Goal: Task Accomplishment & Management: Manage account settings

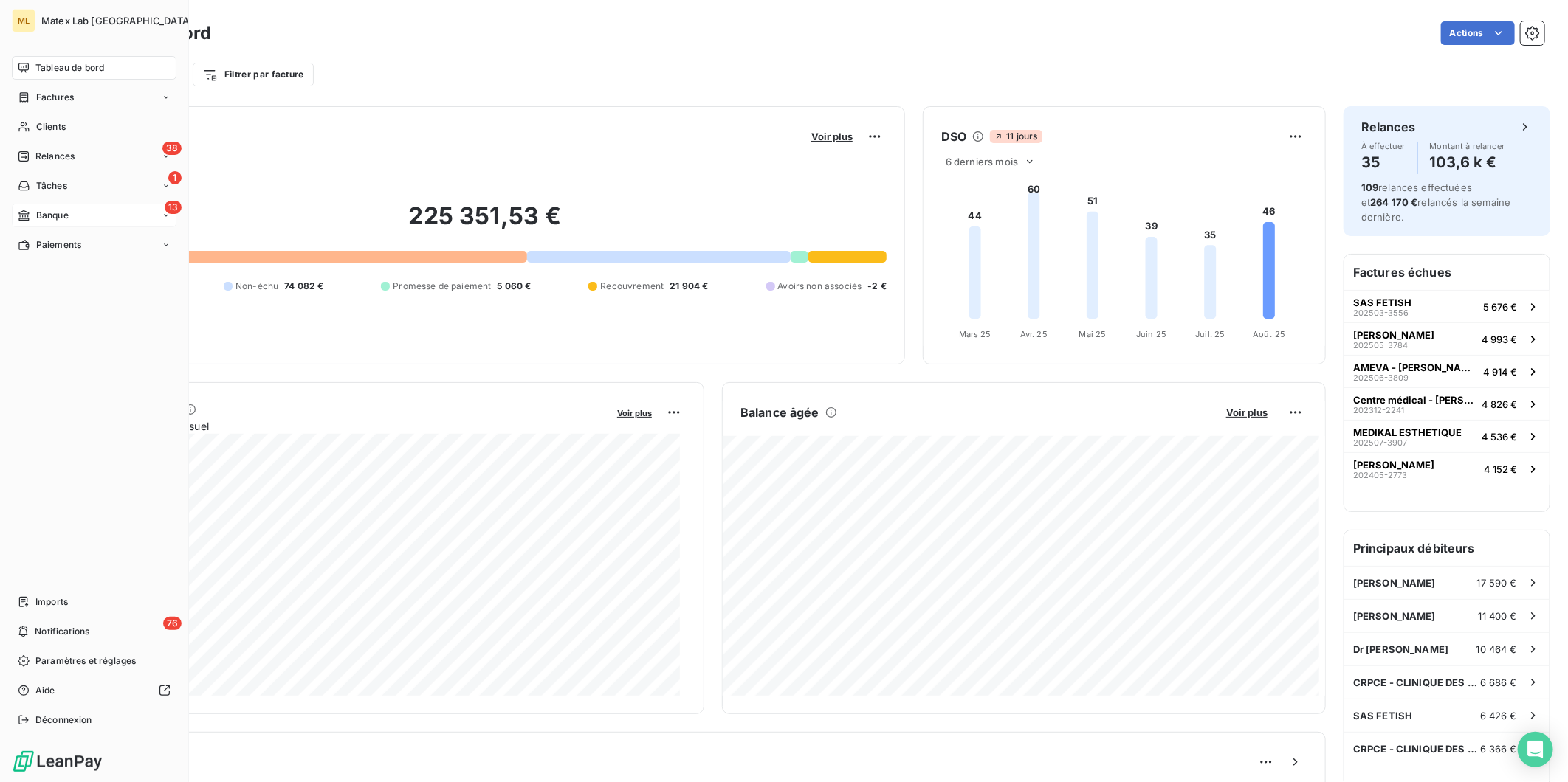
click at [124, 212] on div "13 Banque" at bounding box center [93, 215] width 164 height 24
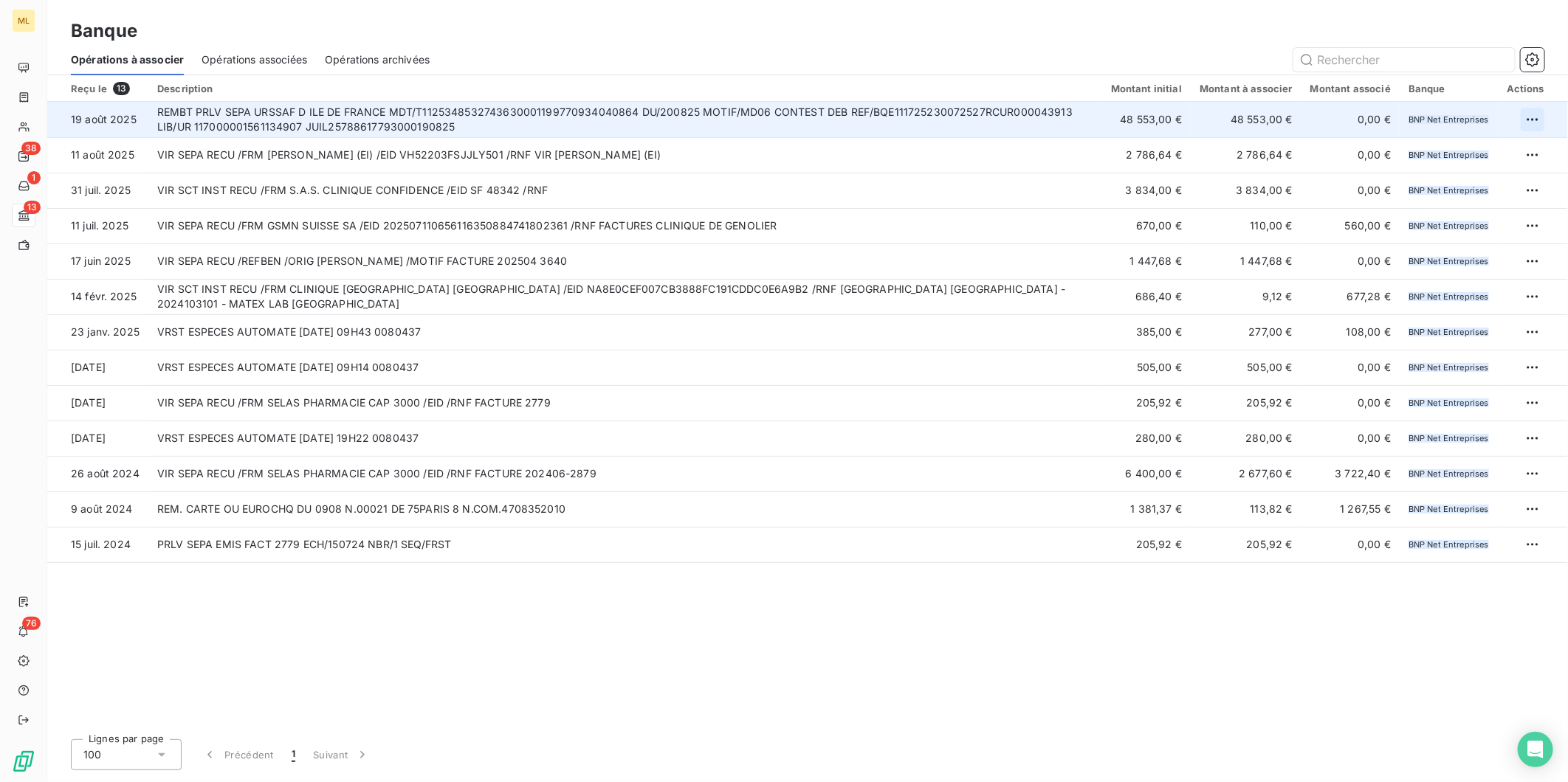
click at [1534, 115] on html "ML 38 1 13 76 Banque Opérations à associer Opérations associées Opérations arch…" at bounding box center [784, 391] width 1568 height 782
click at [1489, 146] on div "Archiver l’opération" at bounding box center [1480, 151] width 114 height 24
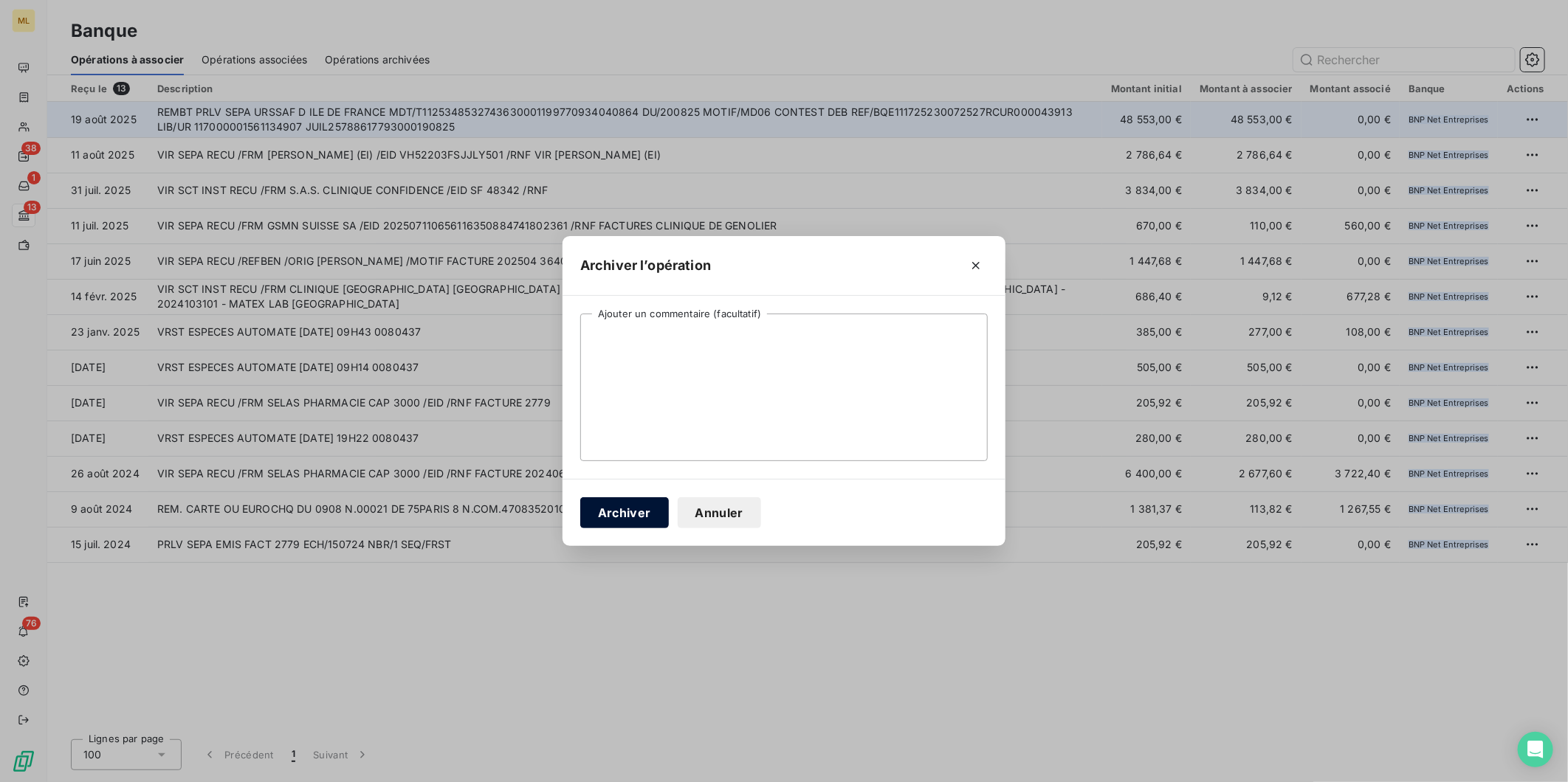
click at [629, 510] on button "Archiver" at bounding box center [624, 513] width 88 height 31
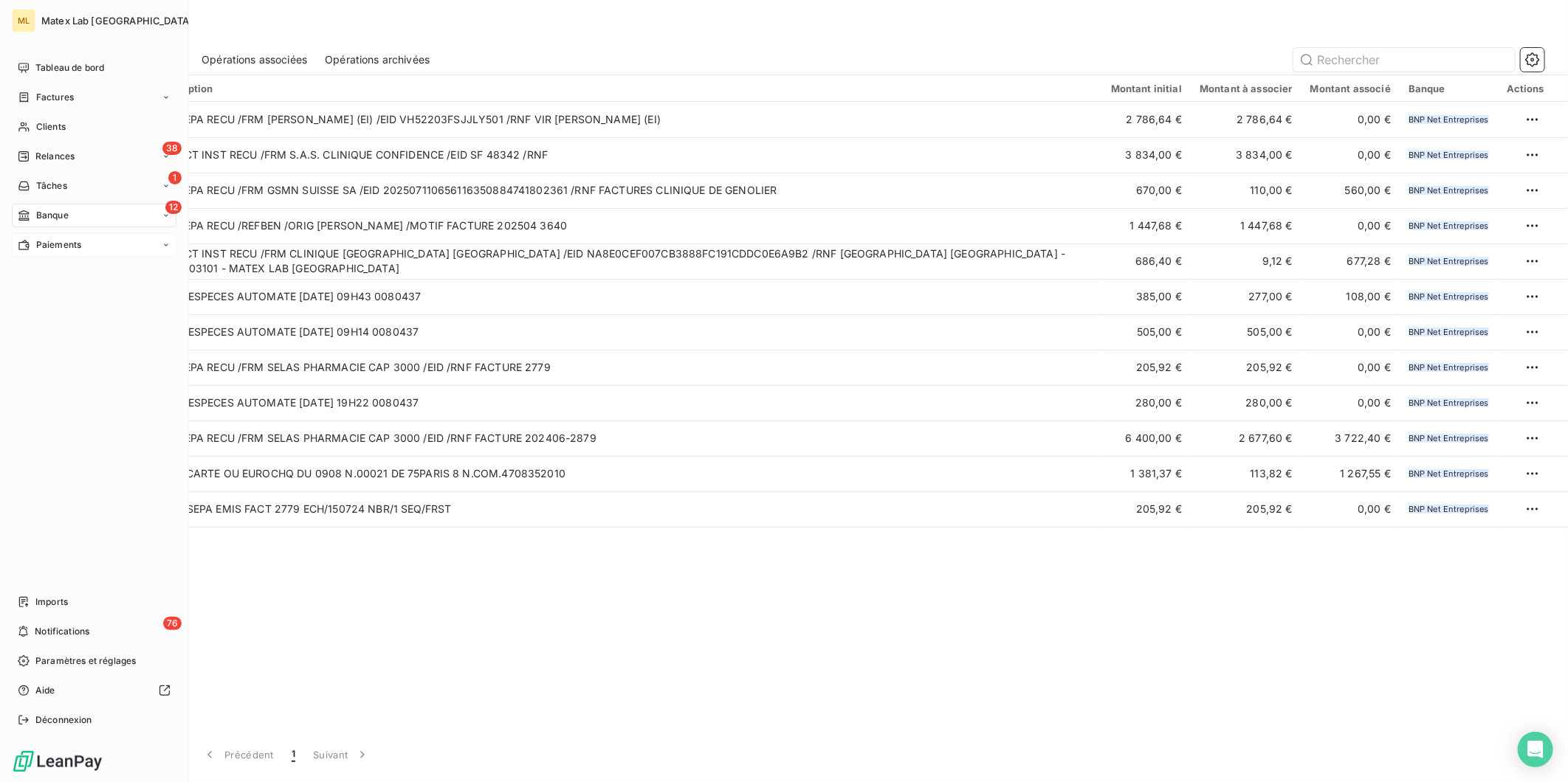
click at [49, 245] on span "Paiements" at bounding box center [58, 245] width 45 height 13
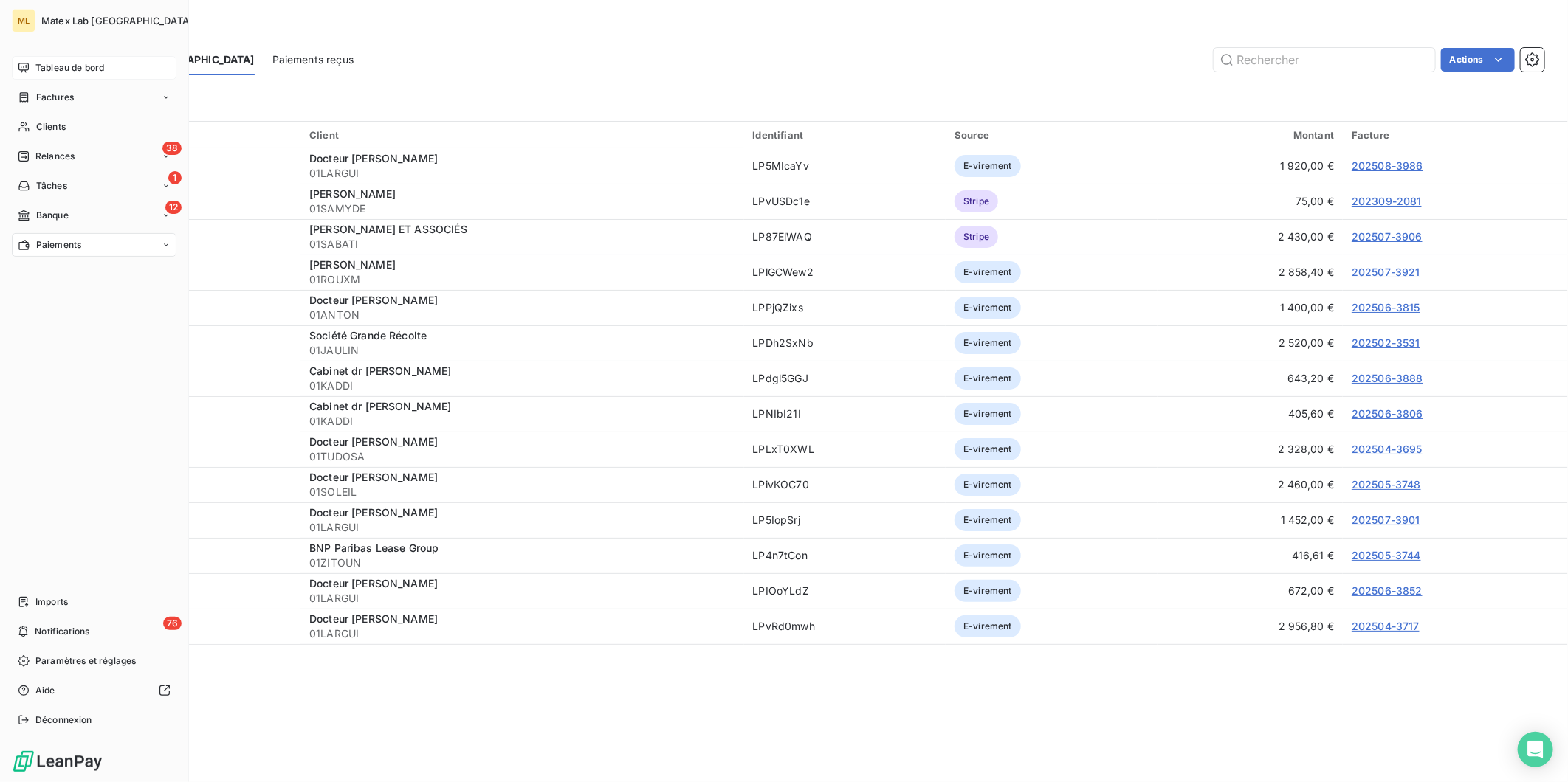
click at [67, 70] on span "Tableau de bord" at bounding box center [70, 68] width 69 height 13
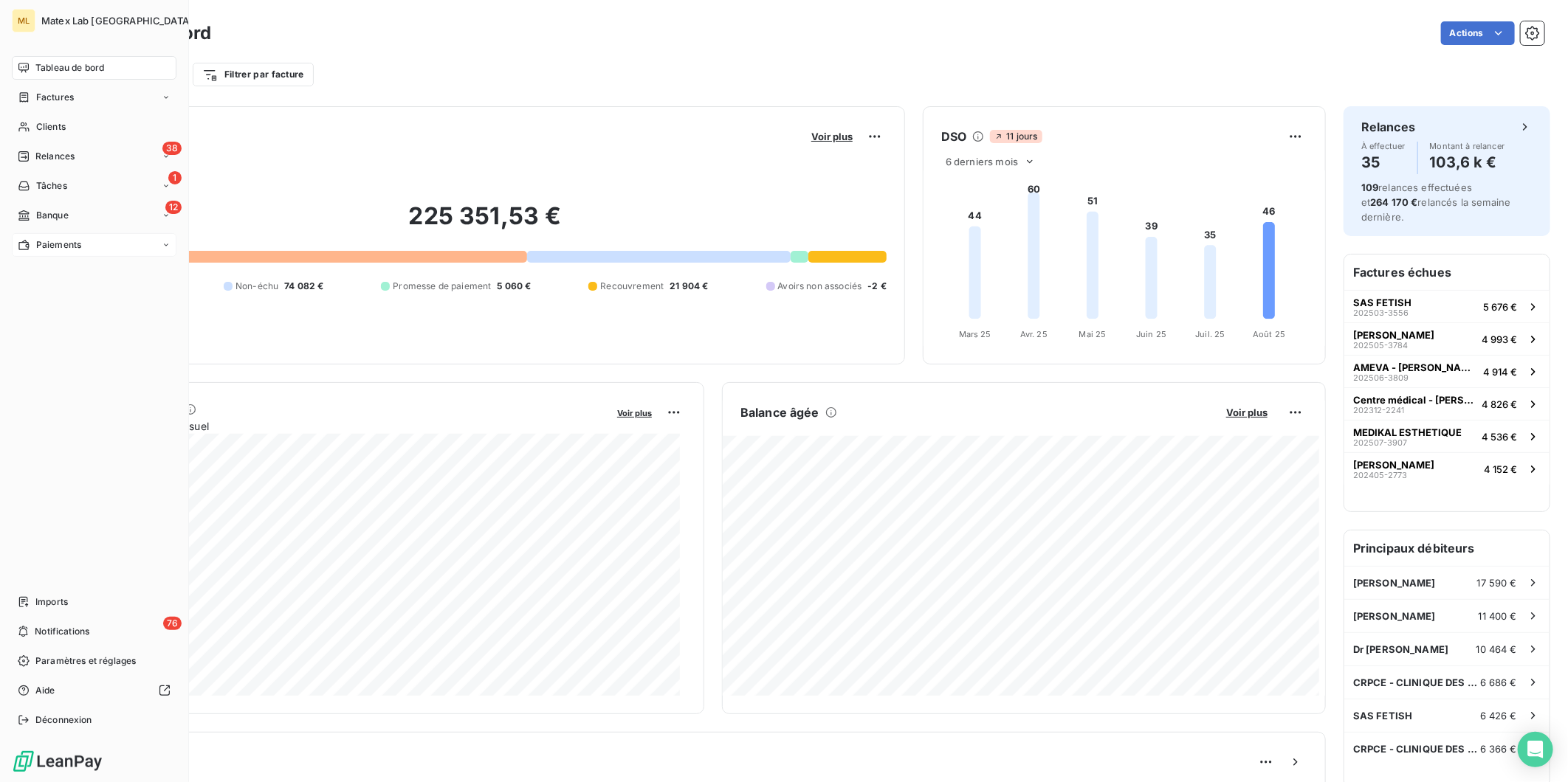
click at [69, 231] on nav "Tableau de bord Factures Clients 38 Relances 1 Tâches 12 Banque Paiements" at bounding box center [93, 156] width 164 height 200
click at [66, 240] on span "Paiements" at bounding box center [58, 245] width 45 height 13
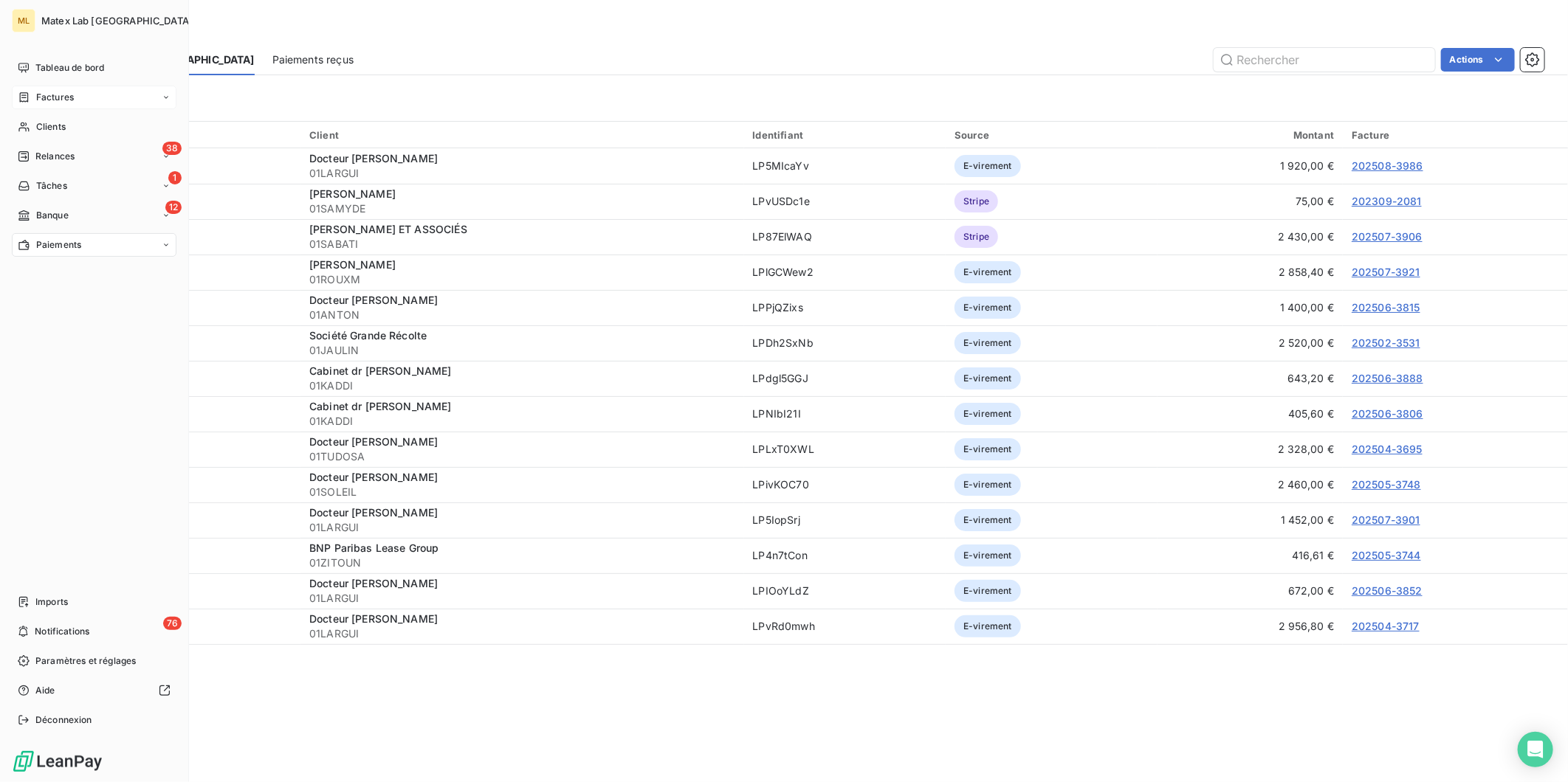
click at [49, 96] on span "Factures" at bounding box center [55, 97] width 38 height 13
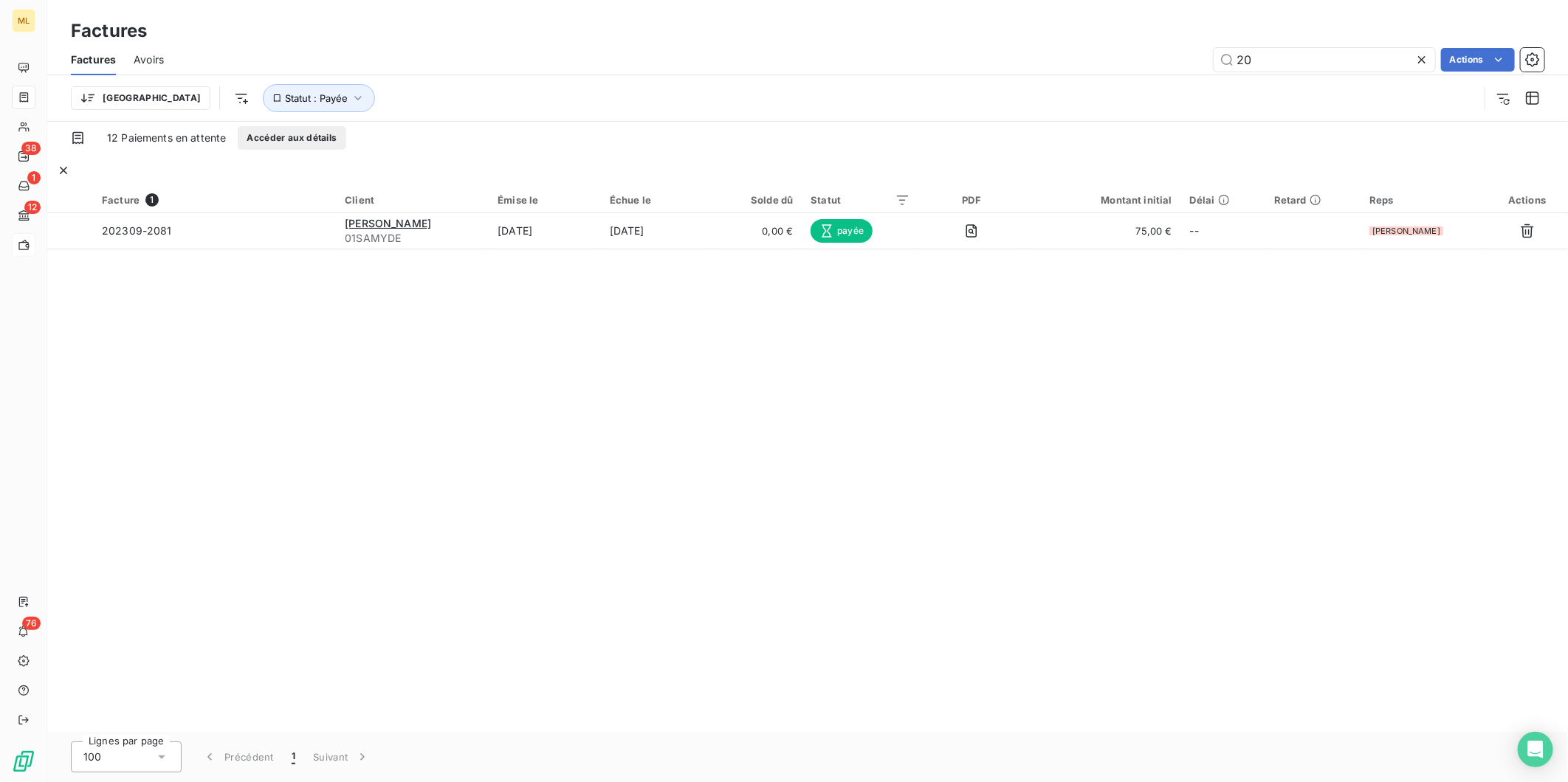
type input "2"
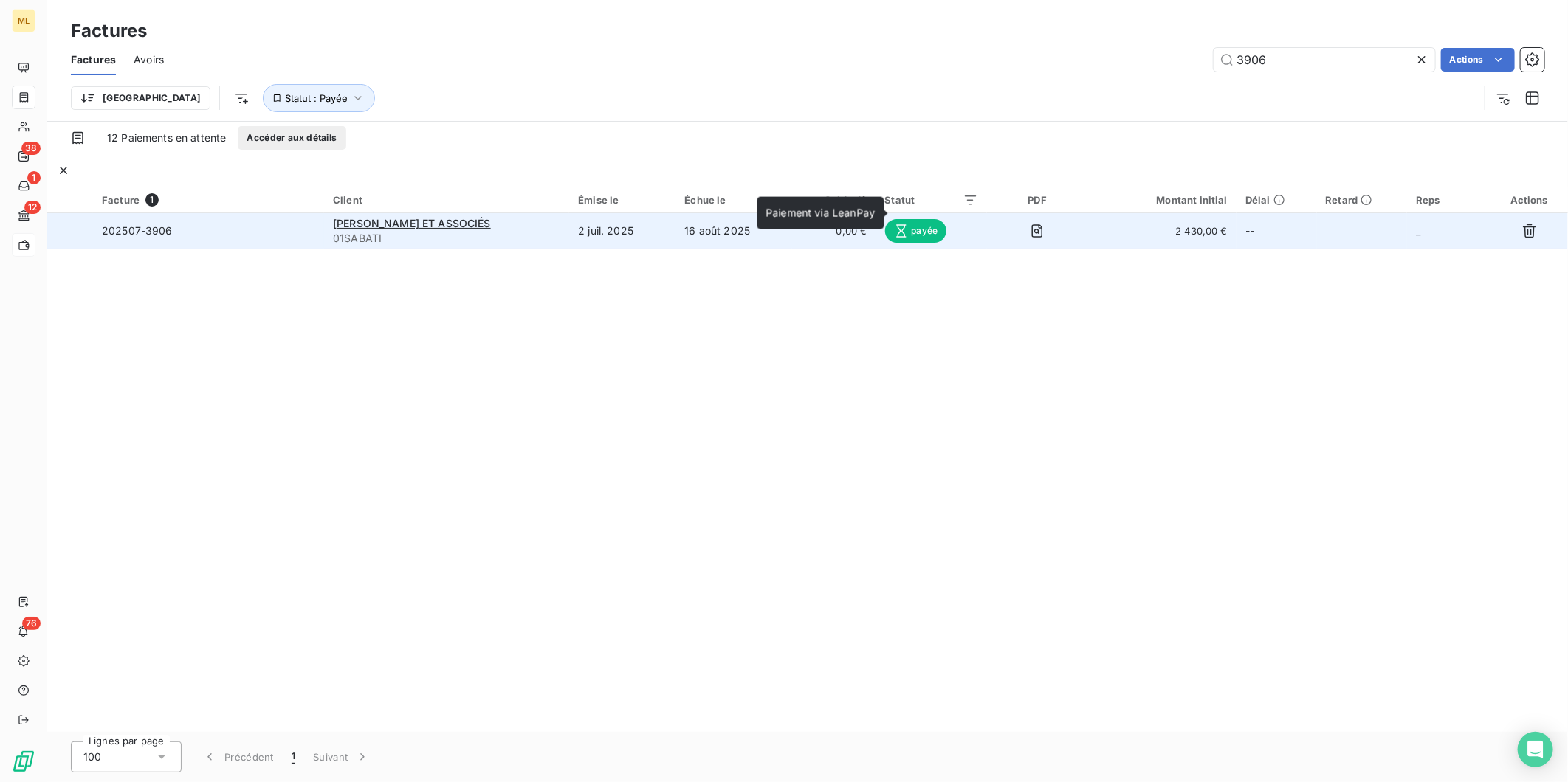
type input "3906"
click at [918, 219] on span "payée" at bounding box center [917, 231] width 62 height 24
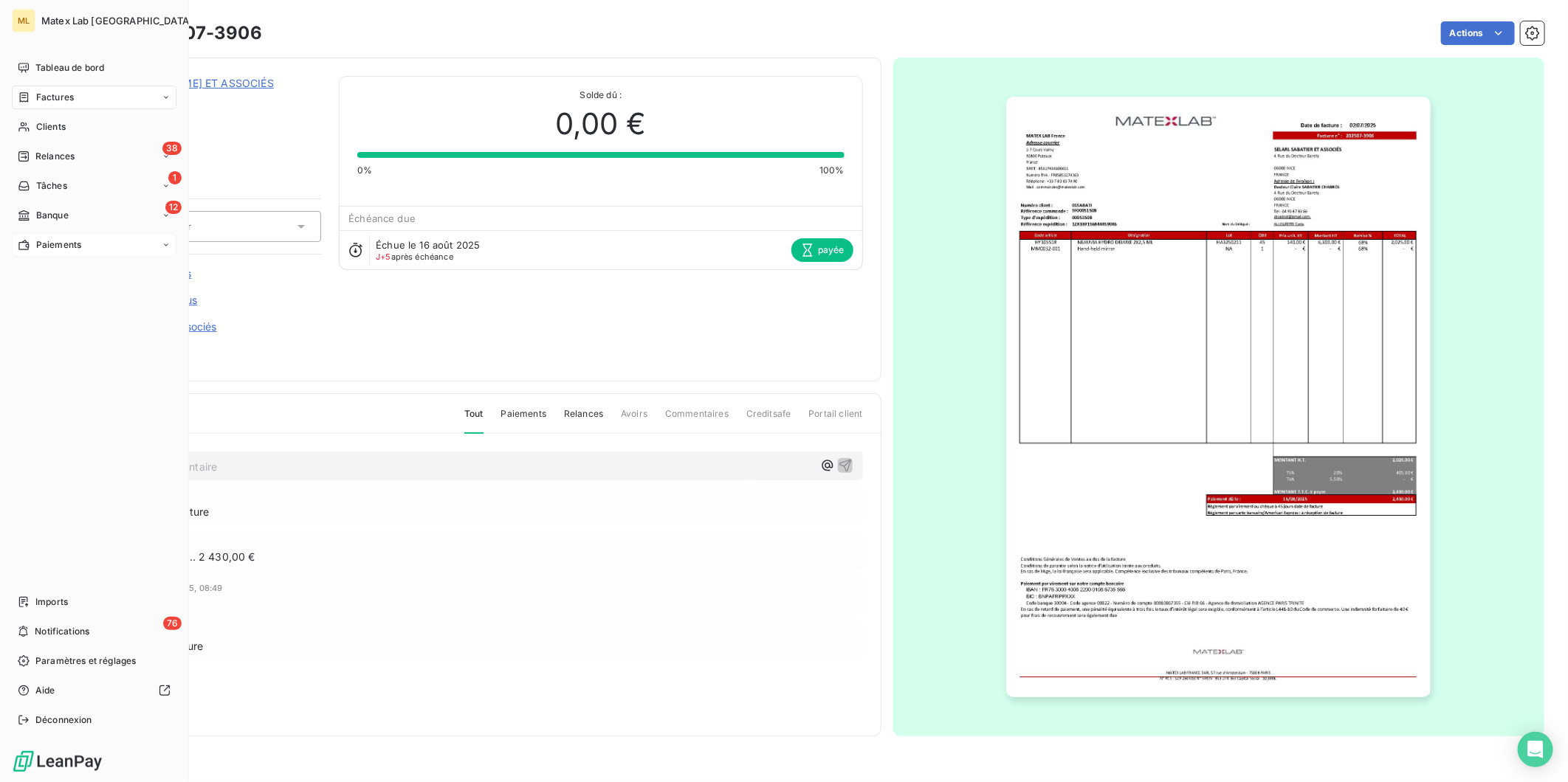
click at [48, 240] on span "Paiements" at bounding box center [58, 245] width 45 height 13
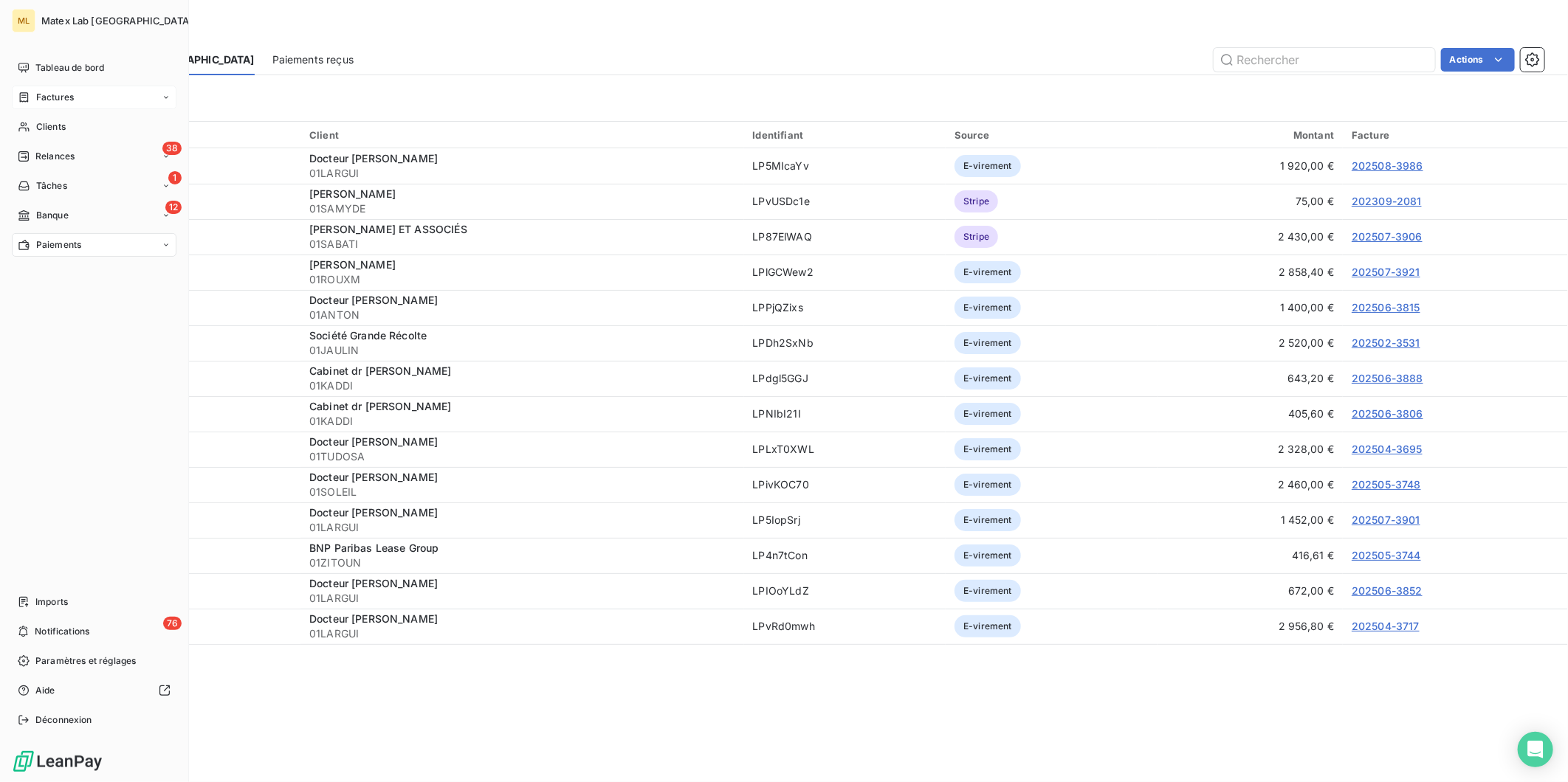
click at [64, 96] on span "Factures" at bounding box center [55, 97] width 38 height 13
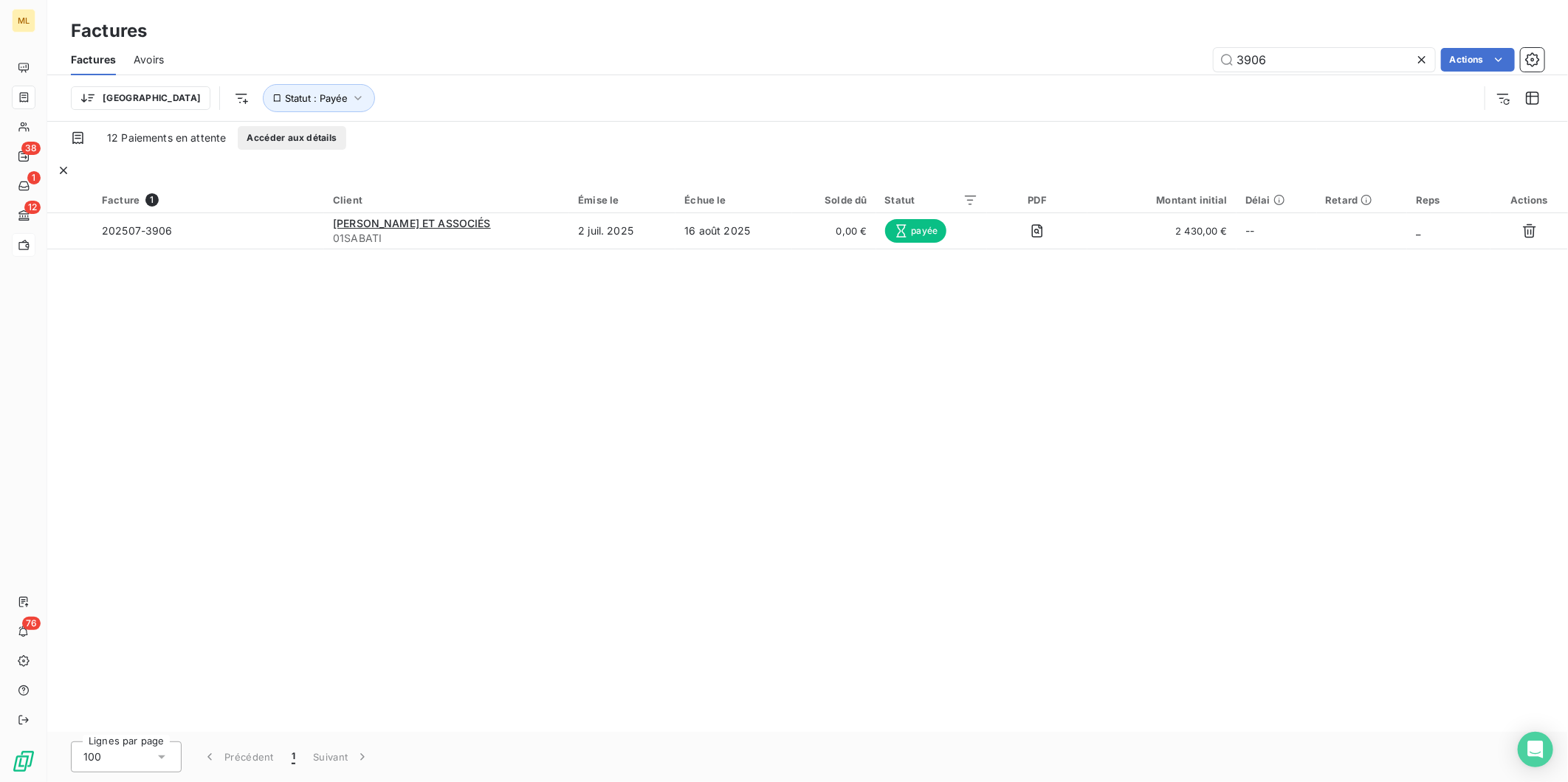
click at [1426, 56] on icon at bounding box center [1422, 60] width 15 height 15
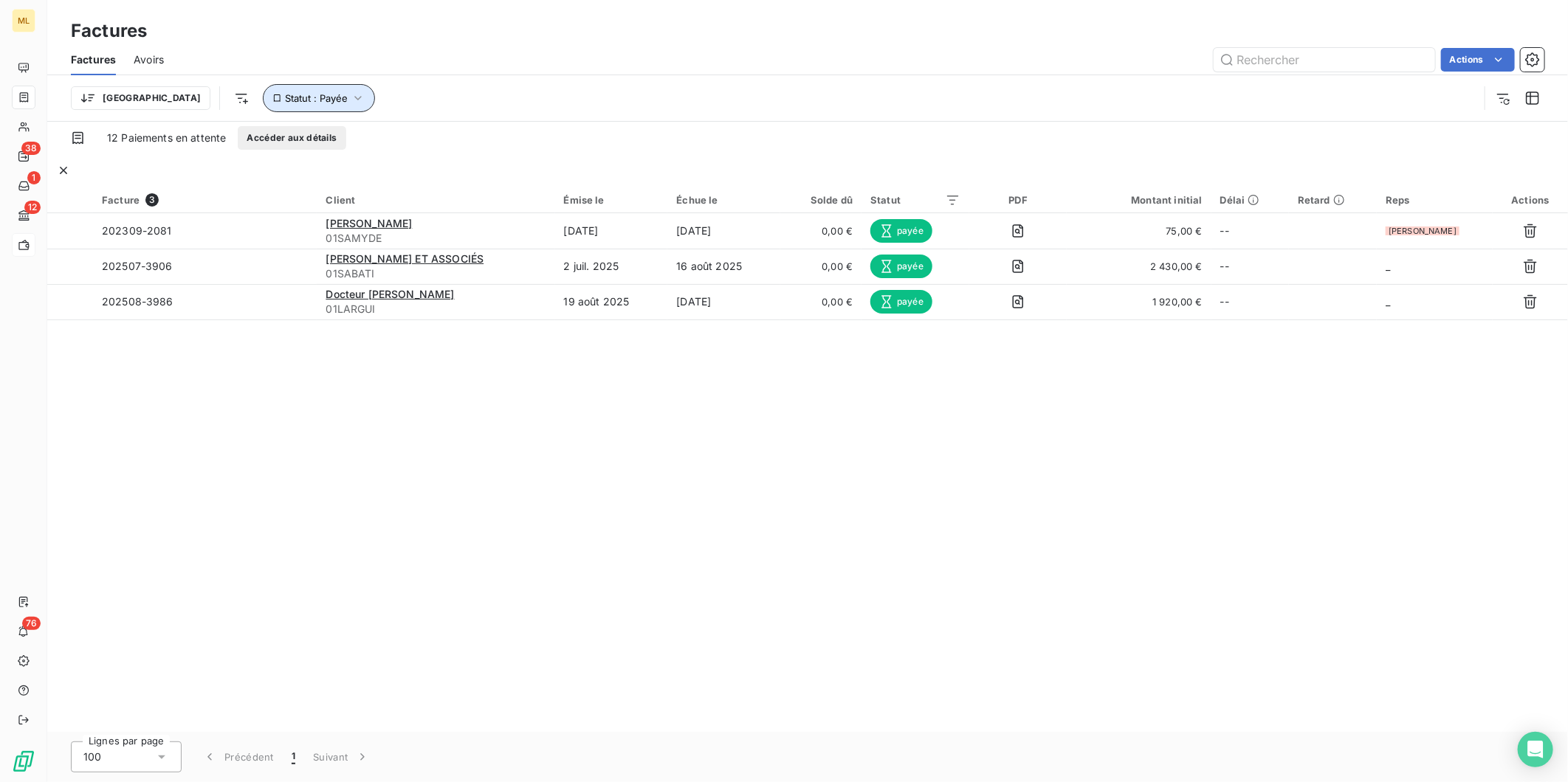
click at [351, 98] on icon "button" at bounding box center [358, 98] width 15 height 15
click at [579, 84] on div "Trier Statut : Payée" at bounding box center [775, 98] width 1408 height 28
click at [285, 99] on span "Statut : Payée" at bounding box center [316, 98] width 63 height 11
click at [443, 133] on div at bounding box center [462, 137] width 213 height 31
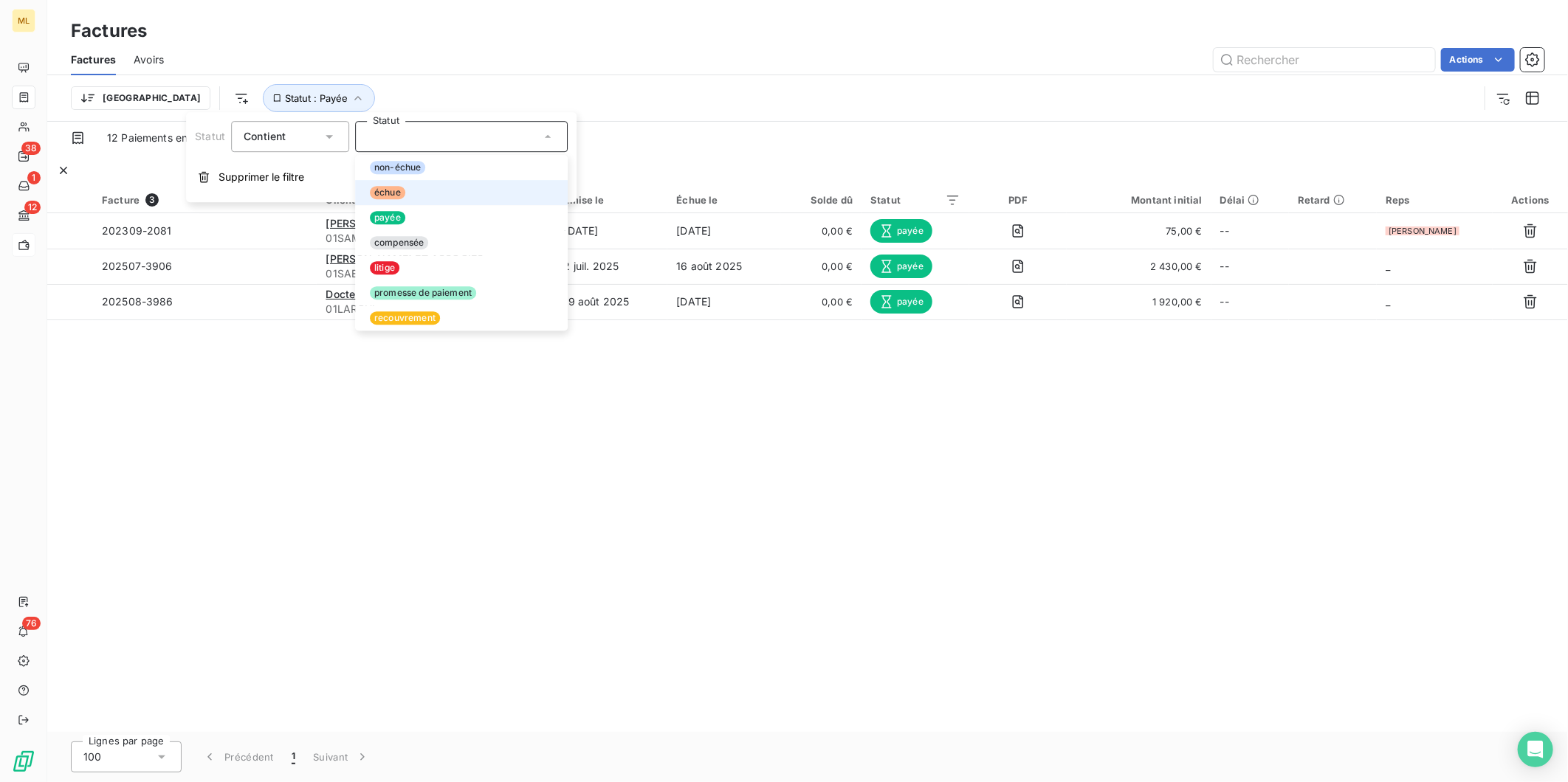
click at [364, 192] on div at bounding box center [364, 192] width 0 height 0
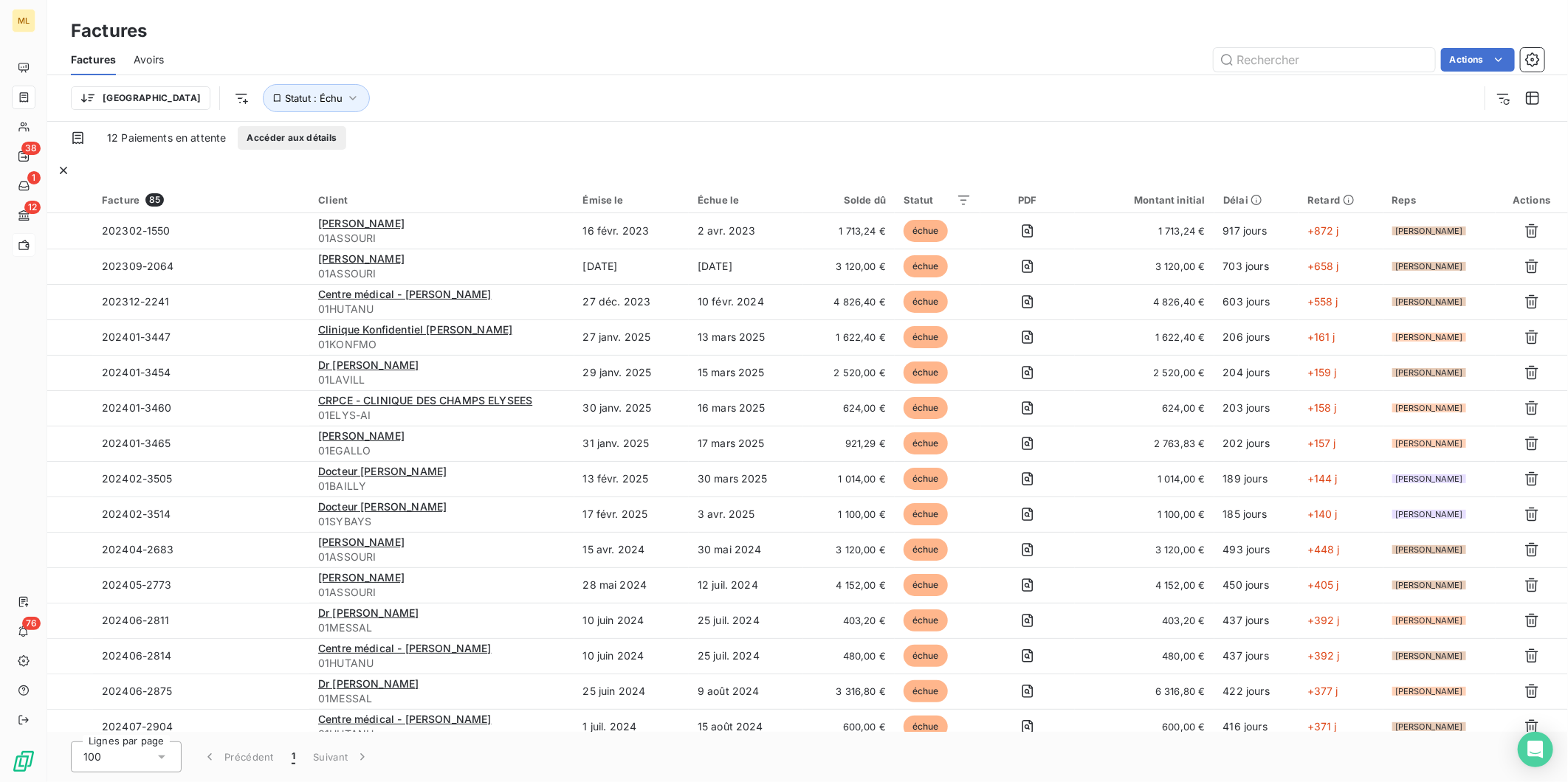
click at [775, 85] on div "Trier Statut : Échu" at bounding box center [775, 98] width 1408 height 28
click at [152, 757] on div "100" at bounding box center [126, 757] width 110 height 31
click at [151, 672] on li "25" at bounding box center [126, 672] width 110 height 26
click at [367, 753] on button "4" at bounding box center [363, 757] width 24 height 31
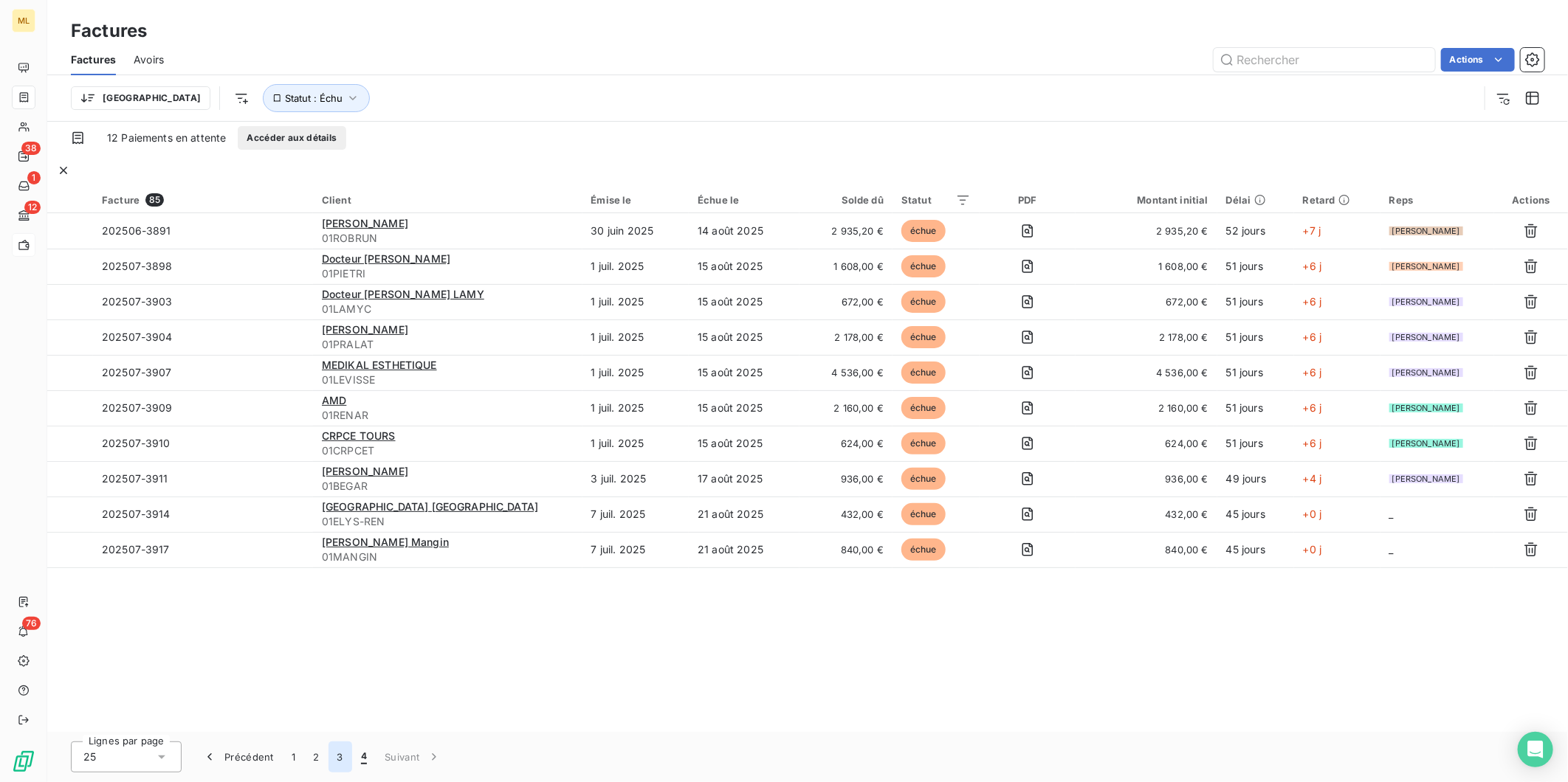
click at [337, 753] on button "3" at bounding box center [340, 757] width 24 height 31
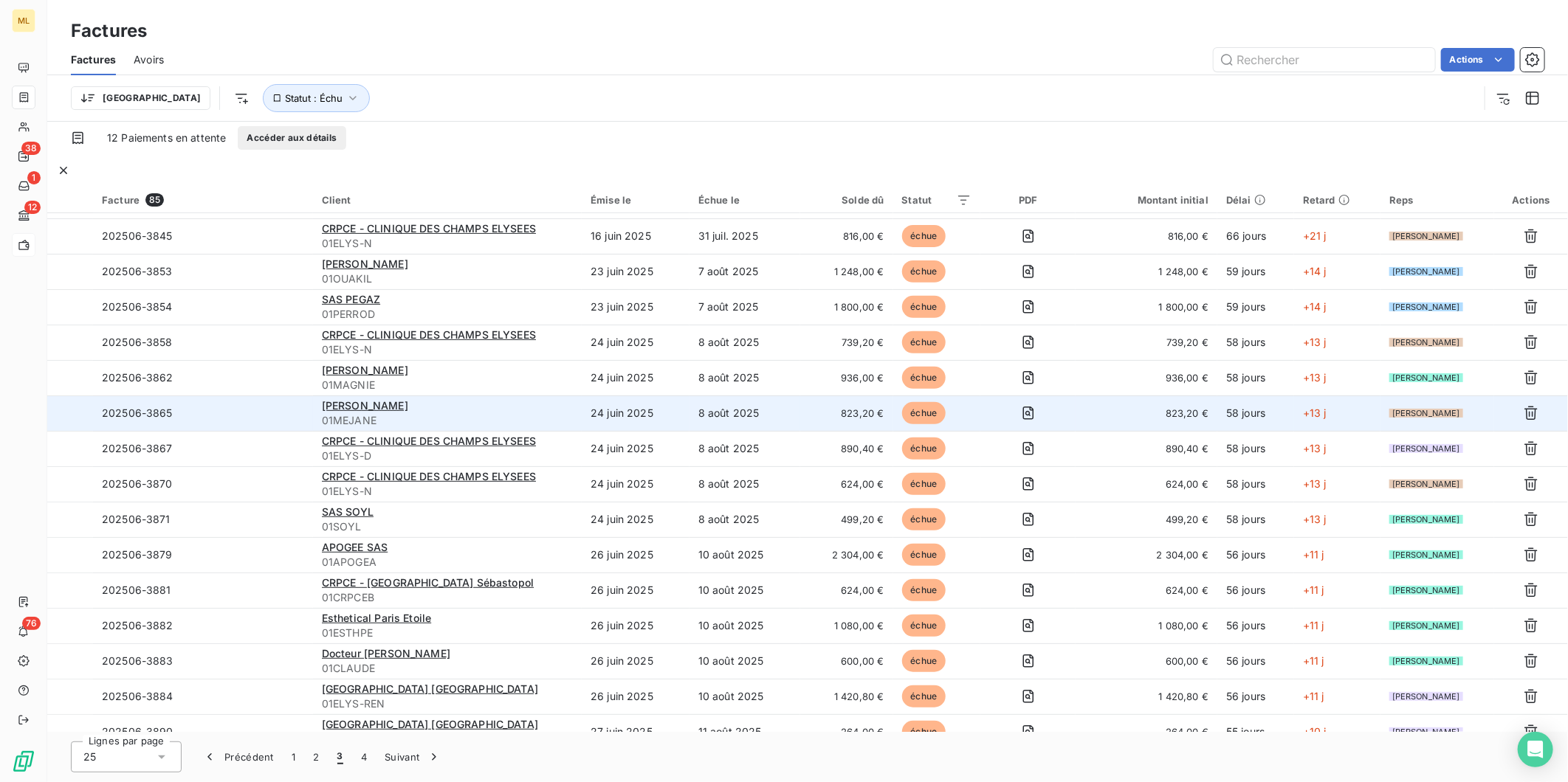
scroll to position [349, 0]
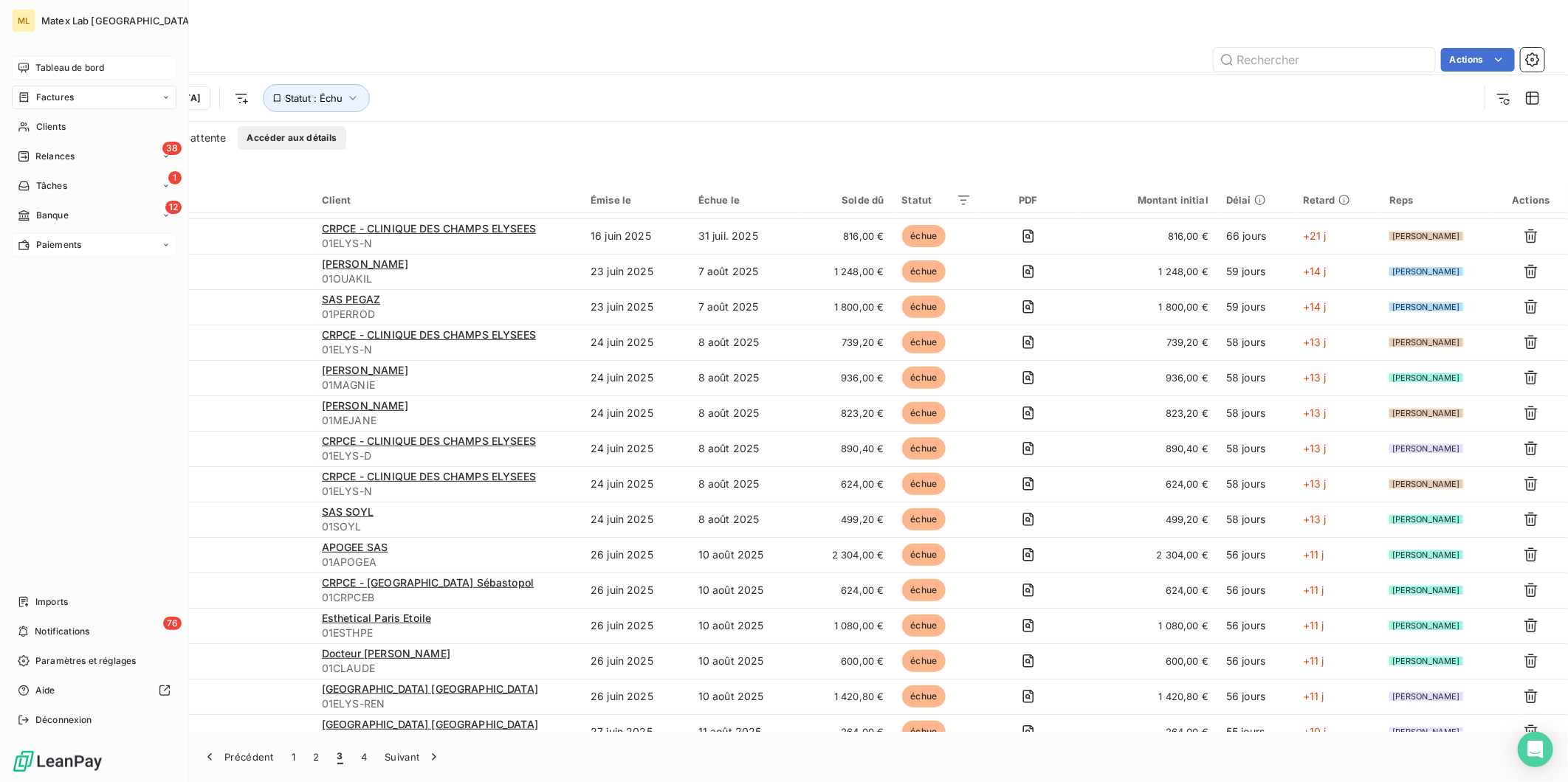
click at [31, 66] on div "Tableau de bord" at bounding box center [93, 68] width 164 height 24
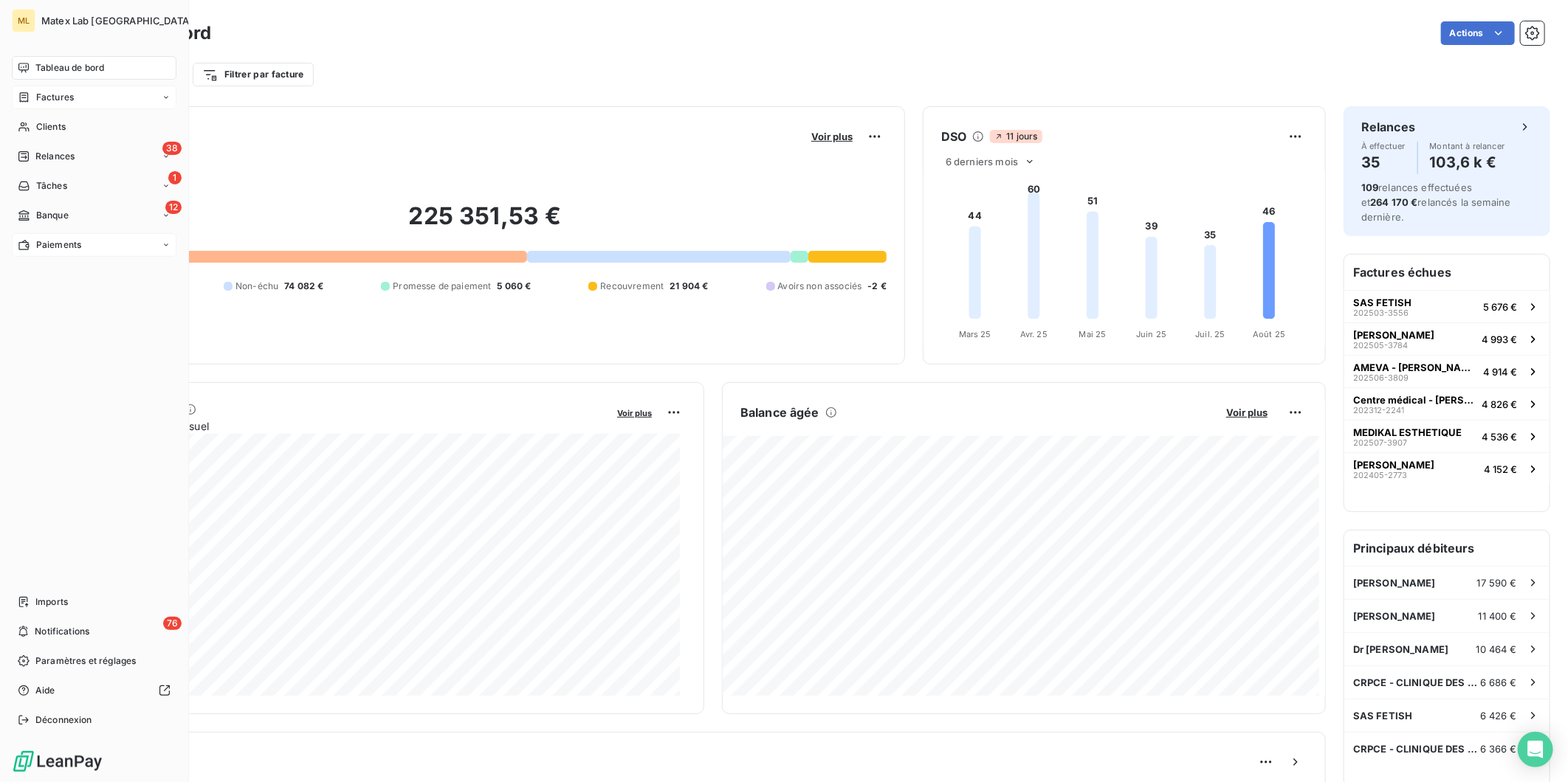
click at [91, 248] on div "Paiements" at bounding box center [93, 245] width 164 height 24
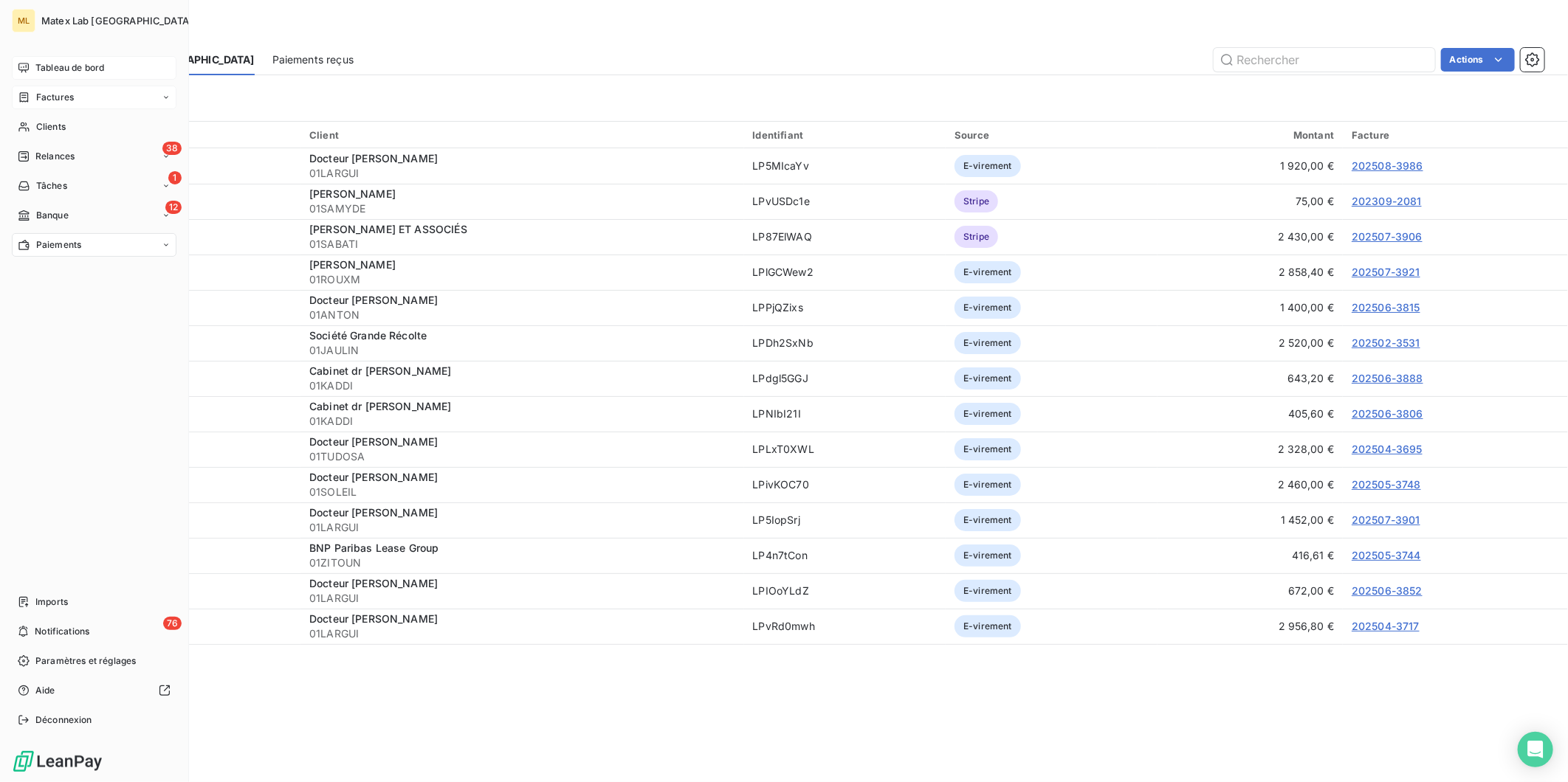
click at [49, 69] on span "Tableau de bord" at bounding box center [70, 68] width 69 height 13
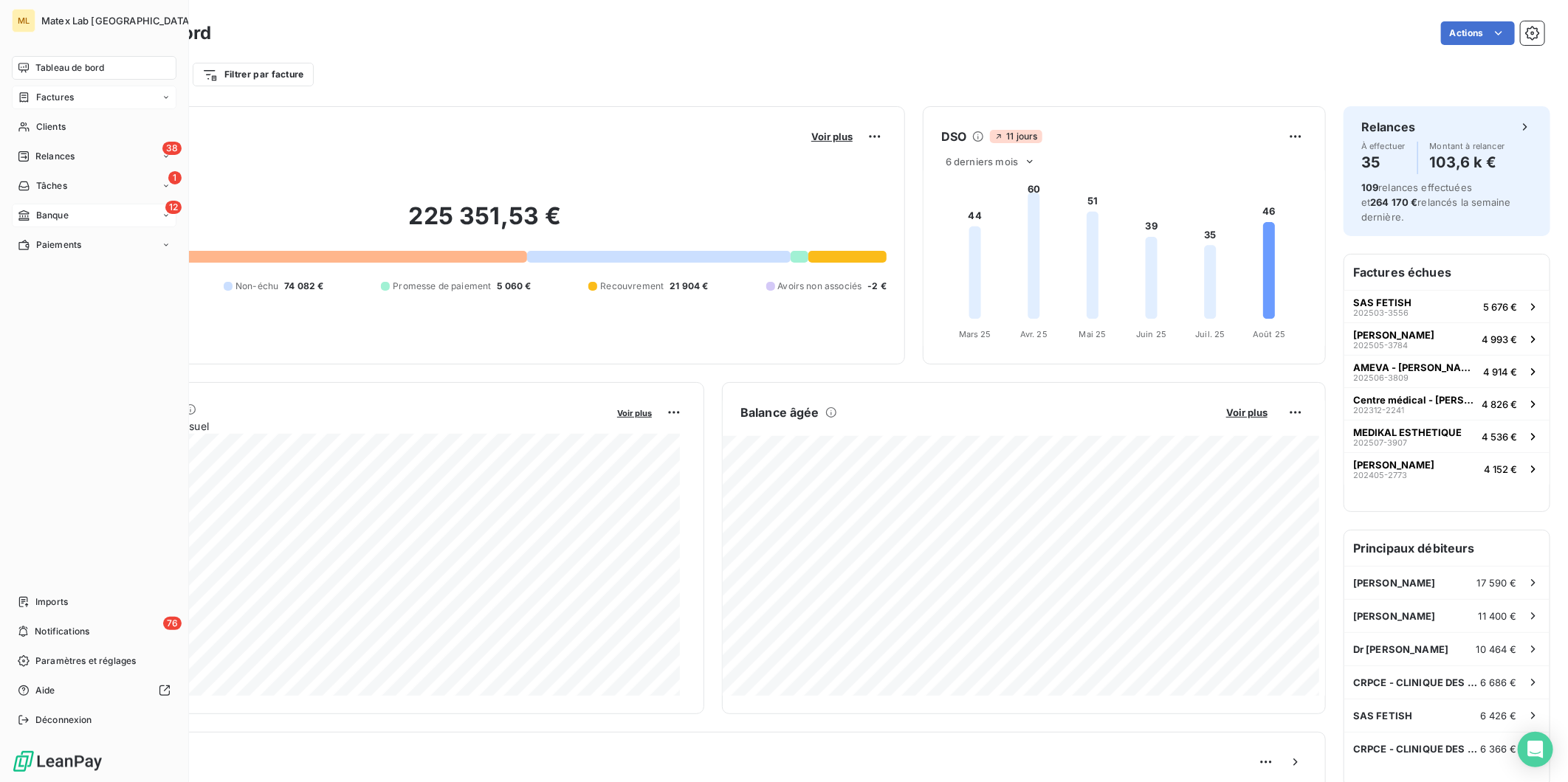
click at [54, 215] on span "Banque" at bounding box center [52, 215] width 33 height 13
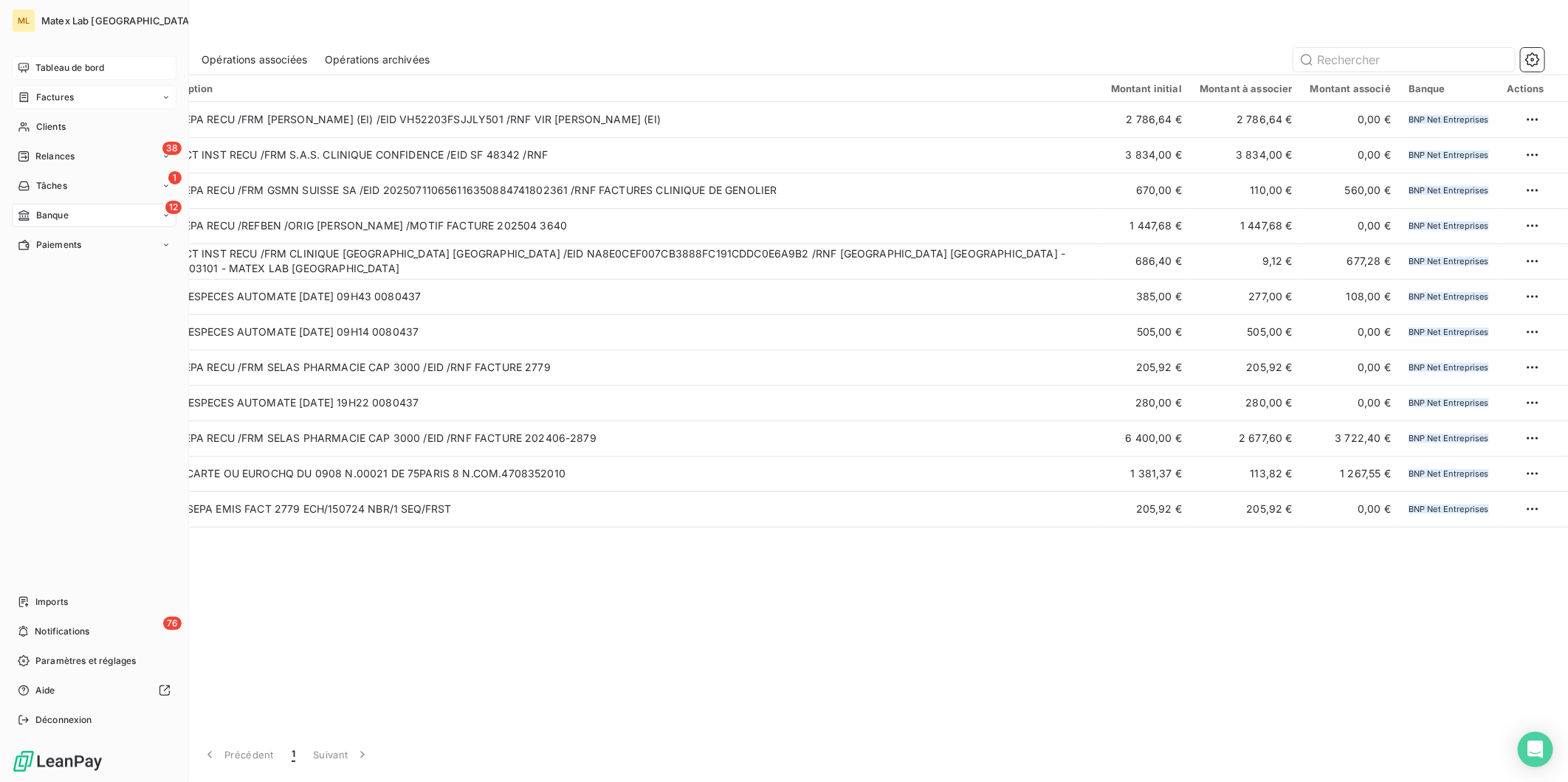
click at [36, 244] on span "Paiements" at bounding box center [58, 245] width 45 height 13
